Goal: Use online tool/utility: Utilize a website feature to perform a specific function

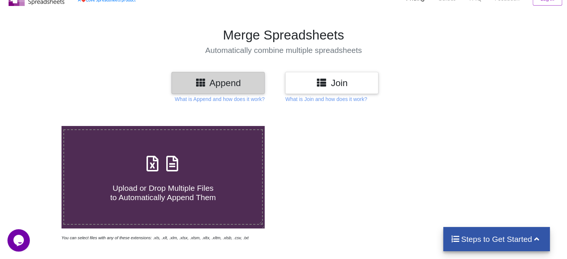
scroll to position [31, 0]
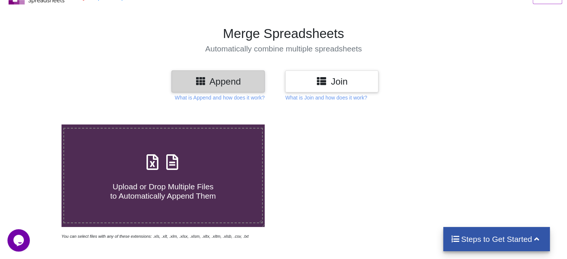
click at [320, 84] on icon at bounding box center [321, 80] width 11 height 9
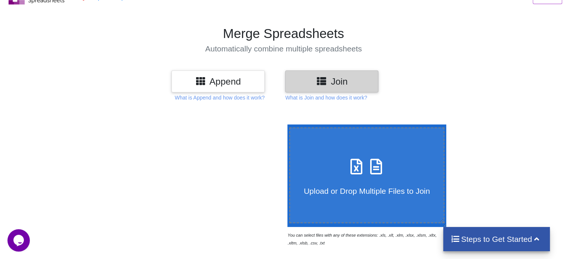
click at [305, 188] on span "Upload or Drop Multiple Files to Join" at bounding box center [367, 191] width 126 height 9
click at [286, 125] on input "Upload or Drop Multiple Files to Join" at bounding box center [286, 125] width 0 height 0
type input "C:\fakepath\NEW ITEMS MICHELIN -[PERSON_NAME] 2025 (1).xlsx"
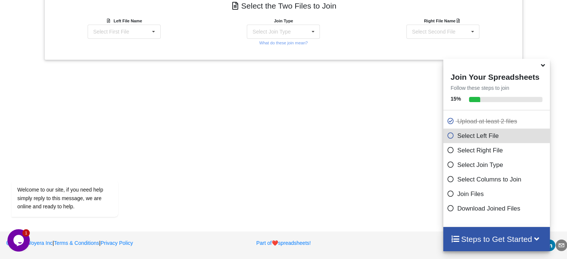
scroll to position [300, 0]
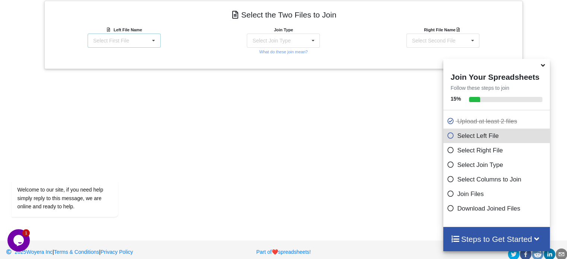
click at [145, 42] on div "Select First File NEW ITEMS MICHELIN -[PERSON_NAME] 2025 (1).xlsx : Sheet1 new …" at bounding box center [124, 41] width 73 height 14
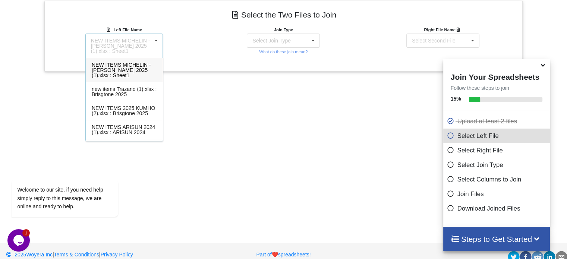
click at [201, 82] on div "Add More Files to Select For Join You can select files with any of these extens…" at bounding box center [283, 34] width 567 height 388
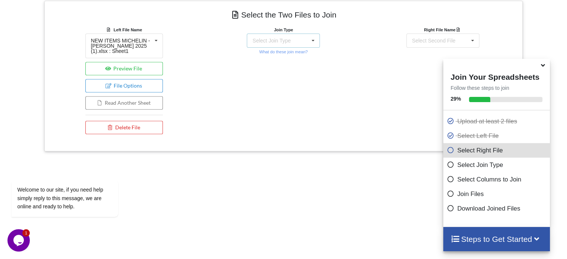
click at [299, 39] on div "Select Join Type INNER JOIN LEFT JOIN RIGHT JOIN FULL JOIN" at bounding box center [283, 41] width 73 height 14
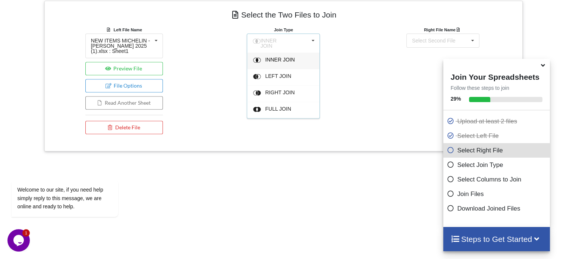
click at [366, 80] on div "Right File Name Select Second File NEW ITEMS MICHELIN -[PERSON_NAME] 2025 (1).x…" at bounding box center [443, 82] width 160 height 112
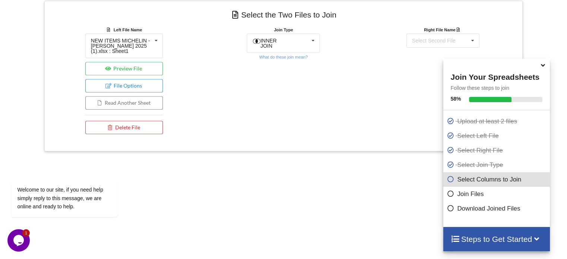
click at [389, 85] on div "Right File Name Select Second File NEW ITEMS MICHELIN -[PERSON_NAME] 2025 (1).x…" at bounding box center [443, 82] width 160 height 112
click at [544, 67] on icon at bounding box center [543, 64] width 8 height 7
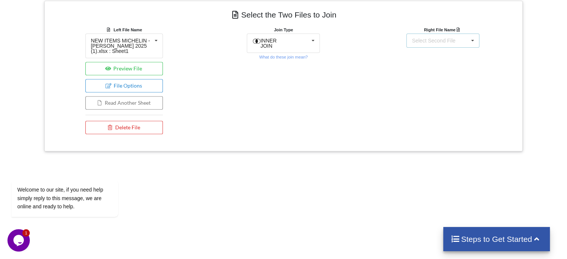
click at [430, 38] on div "Select Second File" at bounding box center [434, 40] width 44 height 5
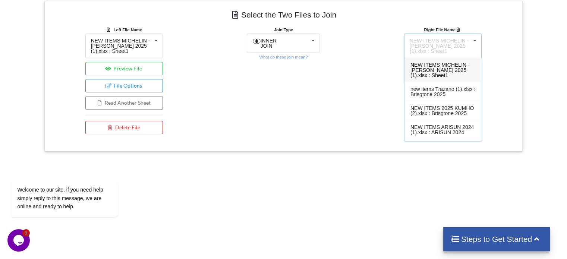
click at [367, 88] on div "Right File Name NEW ITEMS MICHELIN -[PERSON_NAME] 2025 (1).xlsx : Sheet1 NEW IT…" at bounding box center [443, 82] width 160 height 112
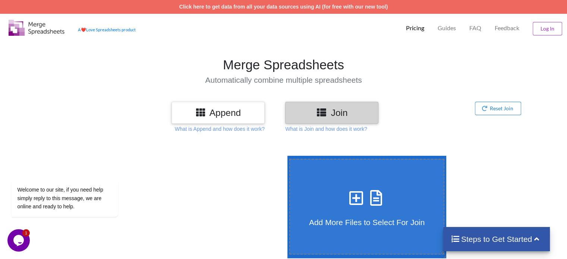
scroll to position [0, 0]
click at [250, 110] on h3 "Append" at bounding box center [218, 112] width 82 height 11
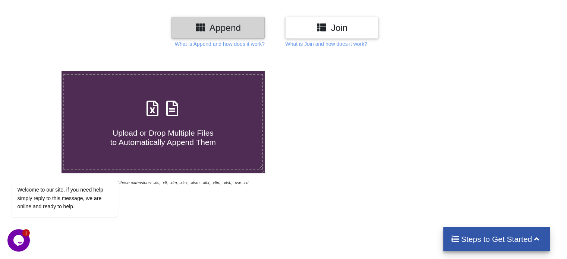
scroll to position [86, 0]
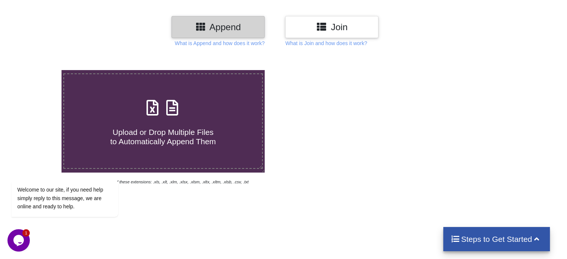
click at [180, 123] on h4 "Upload or Drop Multiple Files to Automatically Append Them" at bounding box center [163, 132] width 198 height 28
click at [39, 70] on input "Upload or Drop Multiple Files to Automatically Append Them" at bounding box center [39, 70] width 0 height 0
type input "C:\fakepath\NEW ITEMS MICHELIN -[PERSON_NAME] 2025 (1).xlsx"
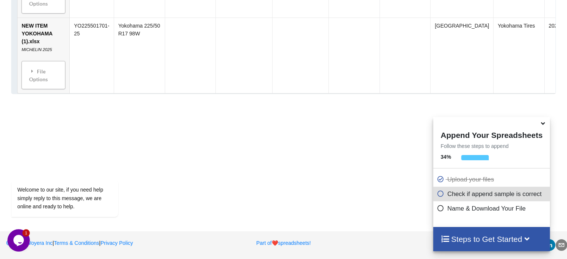
scroll to position [1495, 0]
click at [544, 126] on icon at bounding box center [543, 122] width 8 height 7
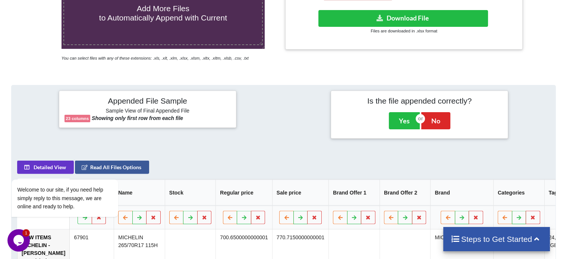
scroll to position [209, 0]
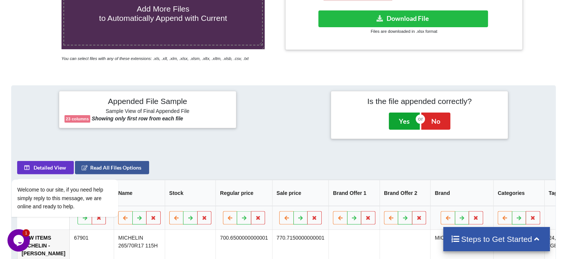
click at [401, 122] on button "Yes" at bounding box center [404, 121] width 31 height 17
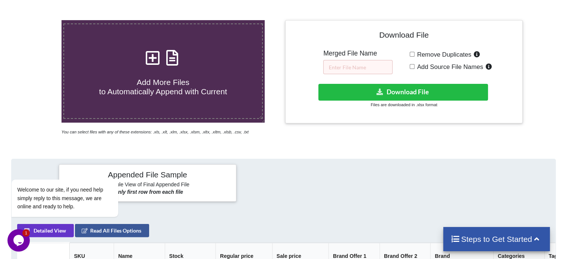
scroll to position [128, 0]
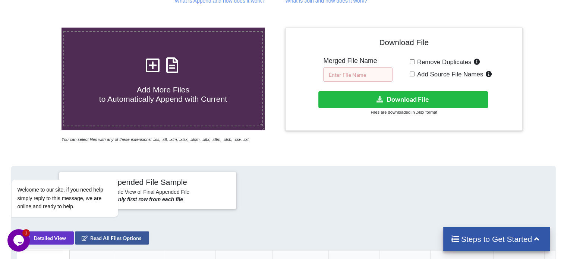
click at [348, 74] on input "text" at bounding box center [357, 74] width 69 height 14
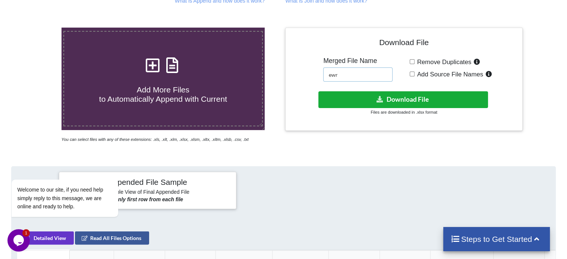
type input "ewr"
click at [364, 96] on button "Download File" at bounding box center [403, 99] width 170 height 17
